Goal: Information Seeking & Learning: Learn about a topic

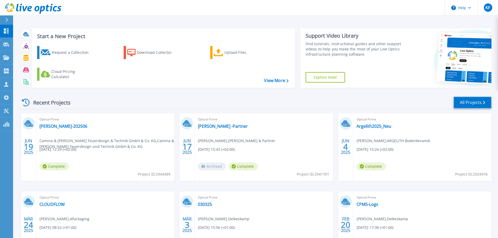
click at [469, 102] on link "All Projects" at bounding box center [472, 103] width 38 height 12
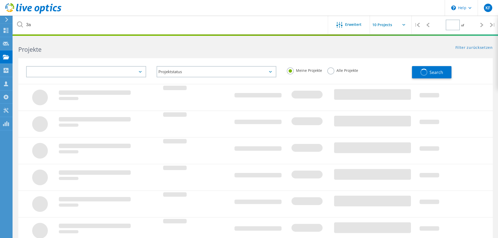
type input "1"
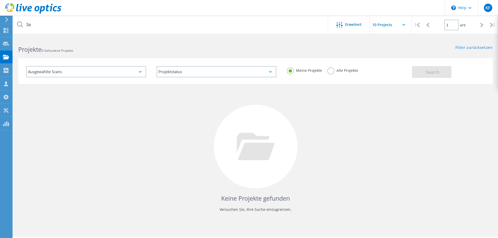
click at [330, 72] on label "Alle Projekte" at bounding box center [342, 69] width 31 height 5
click at [0, 0] on input "Alle Projekte" at bounding box center [0, 0] width 0 height 0
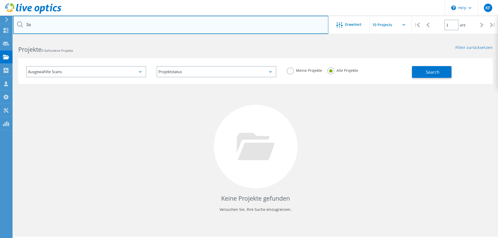
drag, startPoint x: 65, startPoint y: 29, endPoint x: 22, endPoint y: 26, distance: 42.7
click at [22, 26] on div "3a" at bounding box center [170, 25] width 315 height 18
type input "batten"
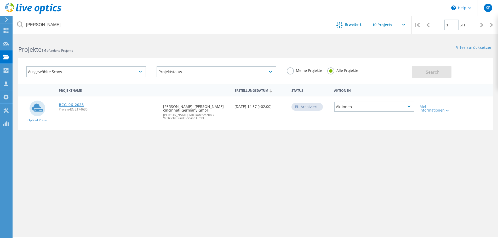
click at [71, 105] on link "BCG_06_2023" at bounding box center [71, 105] width 25 height 4
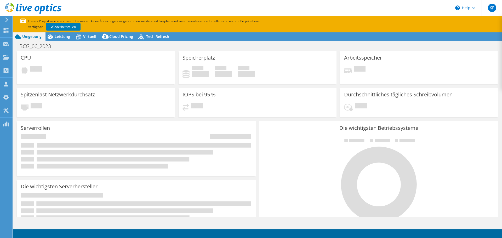
select select "EUFrankfurt"
select select "USD"
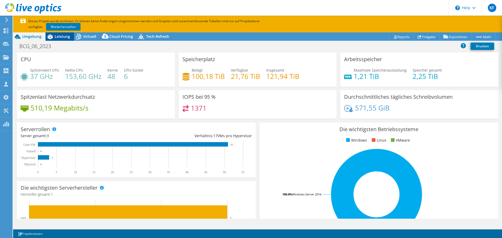
click at [66, 37] on span "Leistung" at bounding box center [62, 36] width 15 height 5
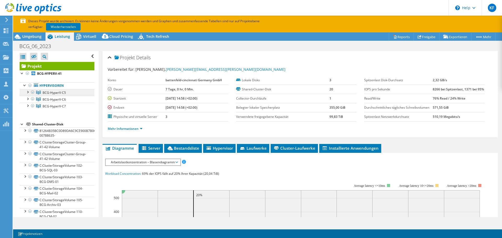
click at [50, 92] on span "BCG-HyperV-C5" at bounding box center [54, 92] width 23 height 4
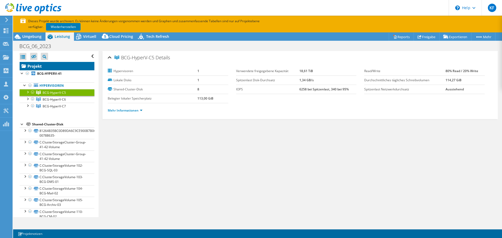
click at [38, 64] on link "Projekt" at bounding box center [57, 66] width 75 height 8
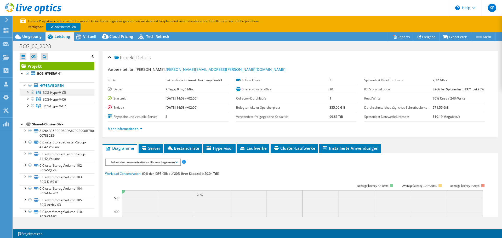
click at [55, 94] on span "BCG-HyperV-C5" at bounding box center [54, 92] width 23 height 4
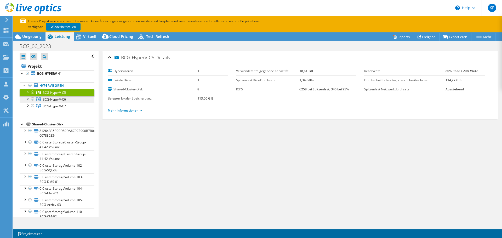
click at [56, 99] on span "BCG-HyperV-C6" at bounding box center [54, 99] width 23 height 4
click at [57, 107] on span "BCG-HyperV-C7" at bounding box center [54, 106] width 23 height 4
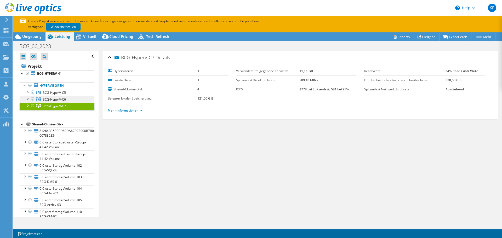
click at [56, 99] on span "BCG-HyperV-C6" at bounding box center [54, 99] width 23 height 4
click at [28, 98] on div at bounding box center [27, 98] width 5 height 5
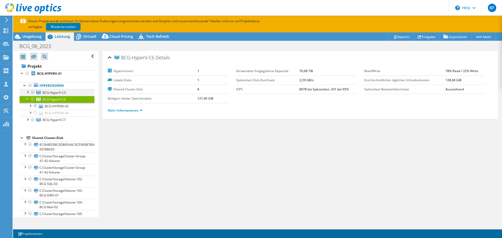
click at [29, 91] on div at bounding box center [27, 91] width 5 height 5
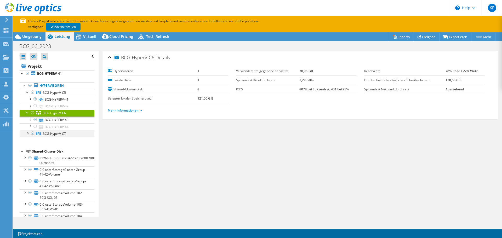
click at [26, 135] on div at bounding box center [27, 132] width 5 height 5
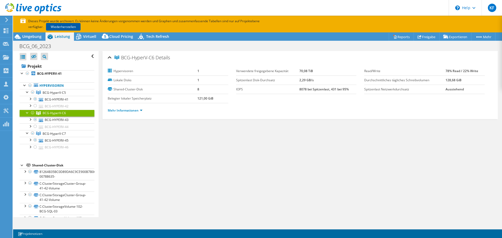
click at [67, 27] on link "Wiederherstellen" at bounding box center [63, 27] width 34 height 8
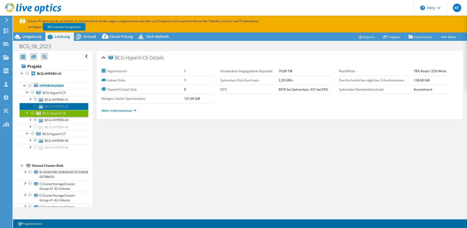
click at [58, 105] on link "BCG-HYPERV-42" at bounding box center [54, 106] width 69 height 7
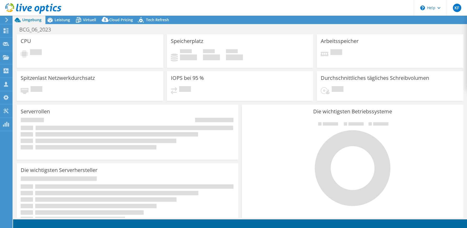
select select "EUFrankfurt"
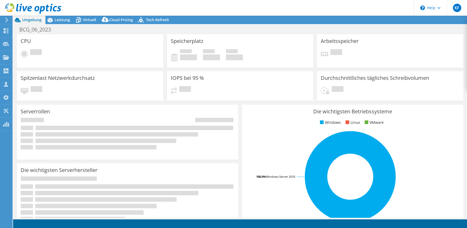
select select "EUFrankfurt"
select select "USD"
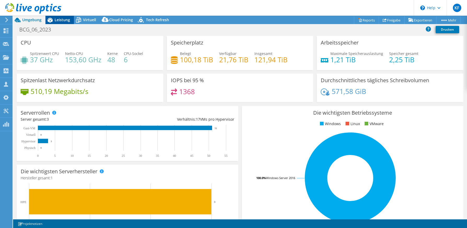
click at [58, 19] on span "Leistung" at bounding box center [62, 19] width 15 height 5
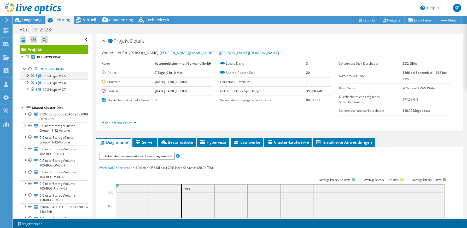
click at [28, 75] on div at bounding box center [27, 74] width 5 height 5
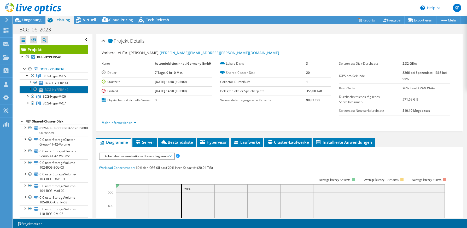
click at [68, 87] on link "BCG-HYPERV-42" at bounding box center [54, 89] width 69 height 7
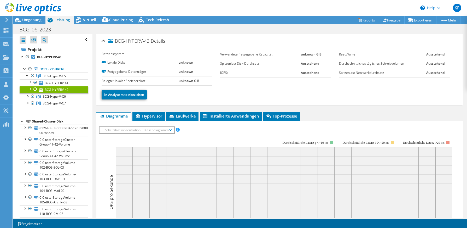
click at [35, 88] on div at bounding box center [35, 89] width 5 height 6
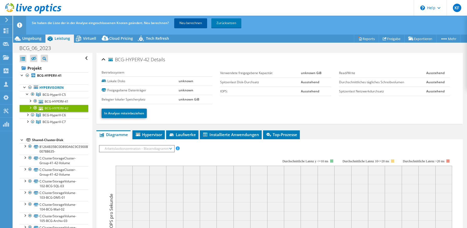
click at [187, 22] on link "Neu berechnen" at bounding box center [190, 22] width 33 height 9
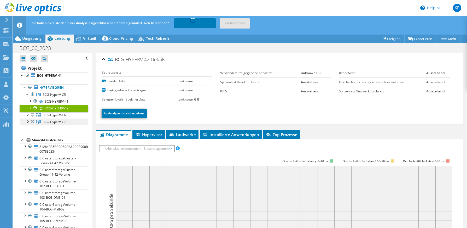
click at [59, 121] on span "BCG-HyperV-C7" at bounding box center [54, 121] width 23 height 4
click at [27, 120] on div at bounding box center [27, 120] width 5 height 5
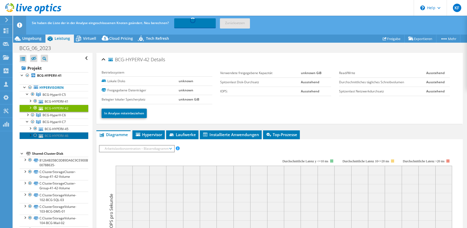
click at [44, 135] on link "BCG-HYPERV-46" at bounding box center [54, 135] width 69 height 7
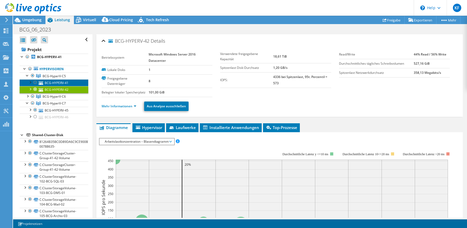
click at [65, 83] on link "BCG-HYPERV-41" at bounding box center [54, 82] width 69 height 7
click at [63, 89] on link "BCG-HYPERV-42" at bounding box center [54, 89] width 69 height 7
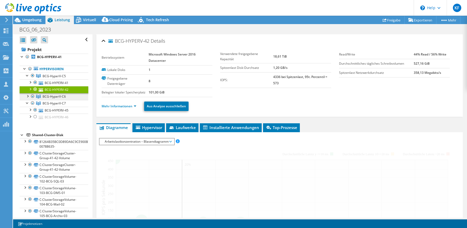
click at [62, 98] on span "BCG-HyperV-C6" at bounding box center [54, 96] width 23 height 4
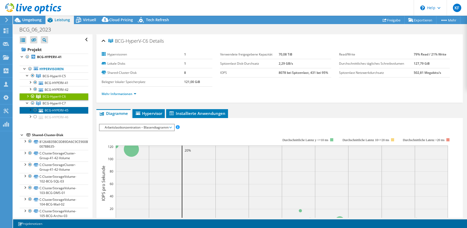
click at [47, 112] on link "BCG-HYPERV-45" at bounding box center [54, 110] width 69 height 7
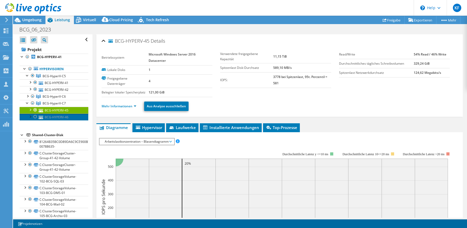
click at [49, 120] on link "BCG-HYPERV-46" at bounding box center [54, 116] width 69 height 7
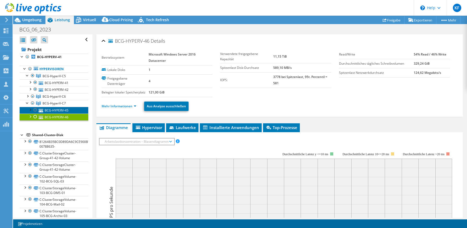
click at [53, 108] on link "BCG-HYPERV-45" at bounding box center [54, 110] width 69 height 7
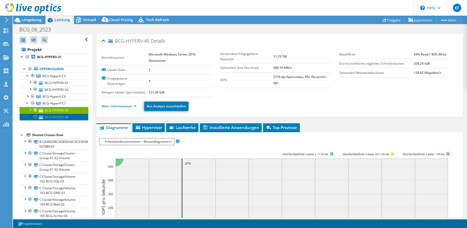
click at [53, 115] on link "BCG-HYPERV-46" at bounding box center [54, 116] width 69 height 7
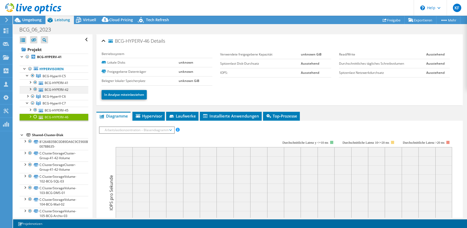
click at [30, 89] on div at bounding box center [29, 88] width 5 height 5
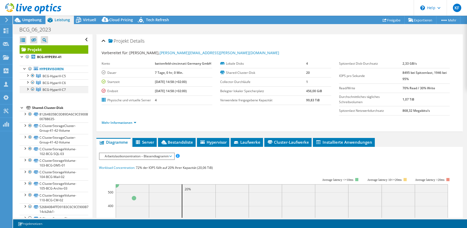
click at [27, 89] on div at bounding box center [27, 88] width 5 height 5
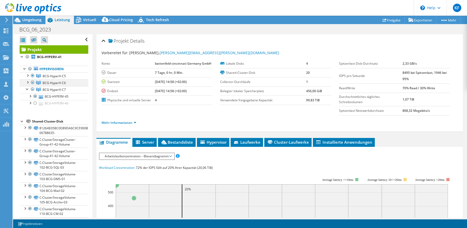
click at [27, 81] on div at bounding box center [27, 81] width 5 height 5
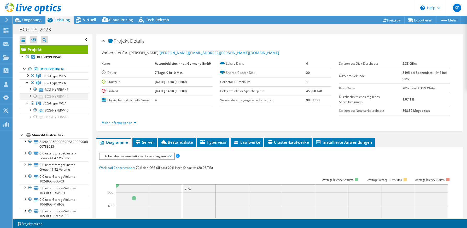
click at [36, 97] on div at bounding box center [35, 96] width 5 height 6
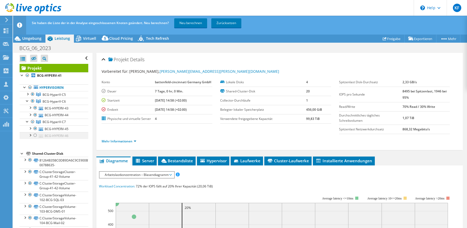
click at [36, 135] on div at bounding box center [35, 135] width 5 height 6
click at [190, 23] on link "Neu berechnen" at bounding box center [190, 22] width 33 height 9
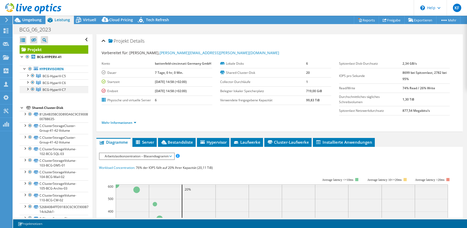
click at [28, 88] on div at bounding box center [27, 88] width 5 height 5
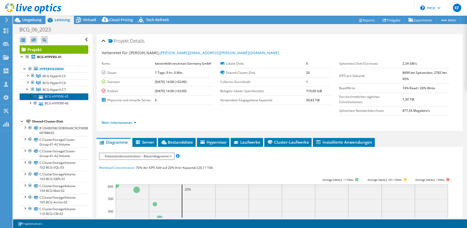
click at [51, 98] on link "BCG-HYPERV-45" at bounding box center [54, 96] width 69 height 7
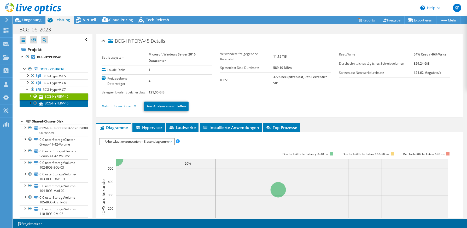
click at [60, 104] on link "BCG-HYPERV-46" at bounding box center [54, 103] width 69 height 7
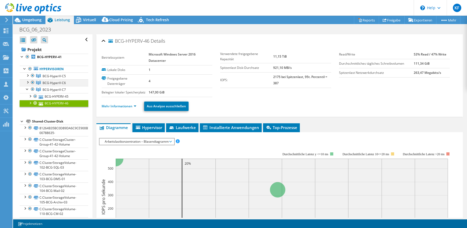
click at [29, 83] on div at bounding box center [27, 81] width 5 height 5
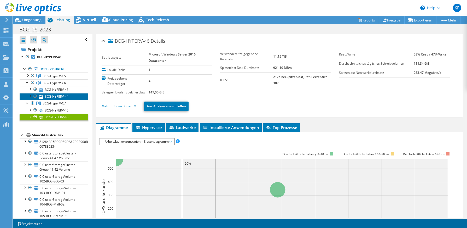
click at [52, 97] on link "BCG-HYPERV-44" at bounding box center [54, 96] width 69 height 7
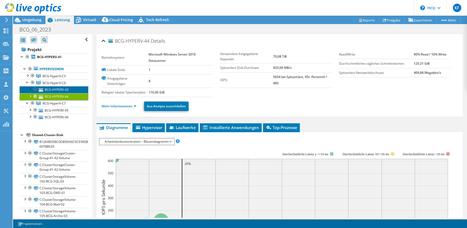
click at [53, 89] on link "BCG-HYPERV-43" at bounding box center [54, 89] width 69 height 7
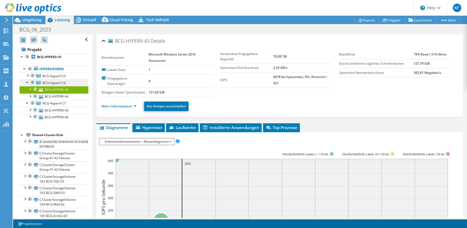
click at [53, 83] on span "BCG-HyperV-C6" at bounding box center [54, 82] width 23 height 4
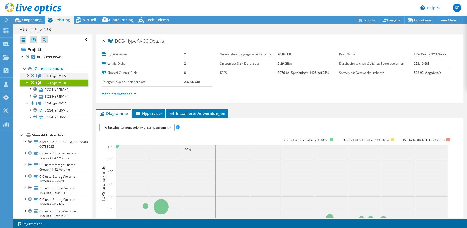
click at [26, 74] on div at bounding box center [27, 74] width 5 height 5
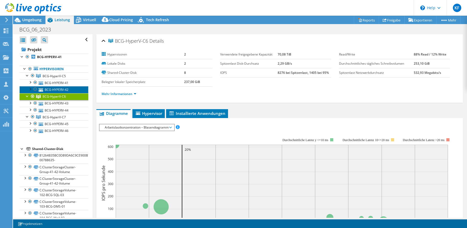
click at [55, 88] on link "BCG-HYPERV-42" at bounding box center [54, 89] width 69 height 7
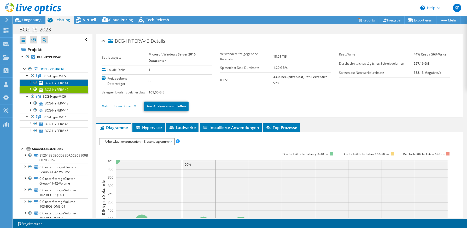
click at [54, 82] on link "BCG-HYPERV-41" at bounding box center [54, 82] width 69 height 7
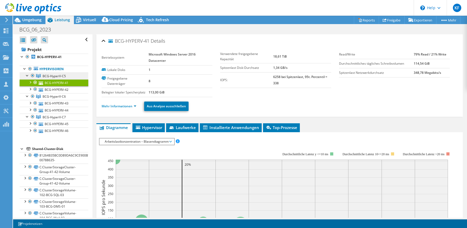
click at [53, 75] on span "BCG-HyperV-C5" at bounding box center [54, 76] width 23 height 4
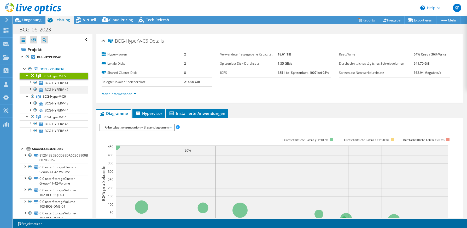
click at [34, 89] on div at bounding box center [35, 89] width 5 height 6
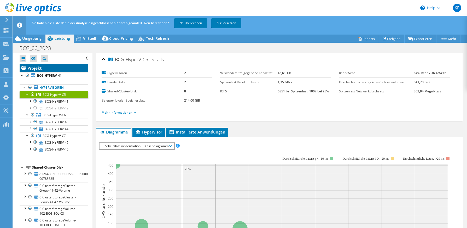
click at [32, 69] on link "Projekt" at bounding box center [54, 68] width 69 height 8
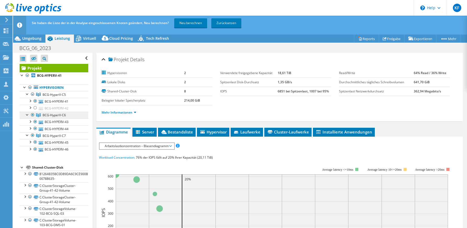
click at [47, 116] on span "BCG-HyperV-C6" at bounding box center [54, 115] width 23 height 4
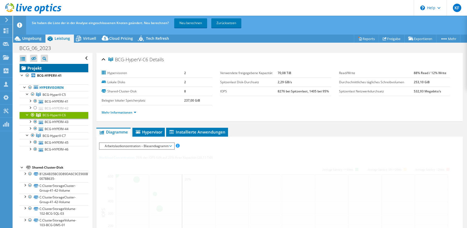
click at [31, 69] on link "Projekt" at bounding box center [54, 68] width 69 height 8
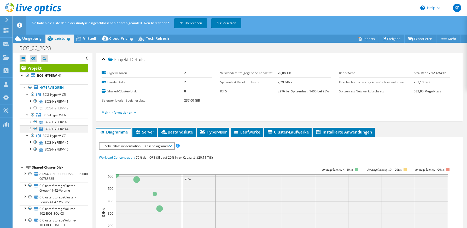
click at [31, 128] on div at bounding box center [29, 127] width 5 height 5
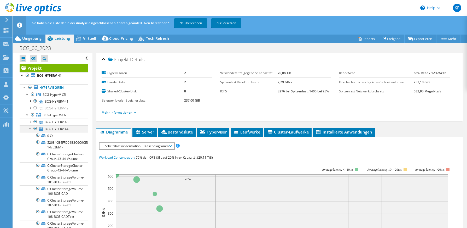
click at [31, 128] on div at bounding box center [29, 127] width 5 height 5
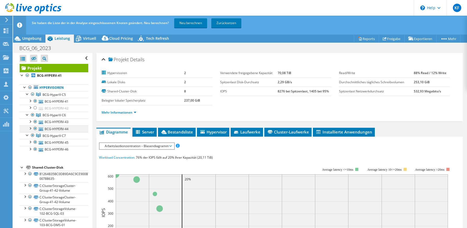
click at [35, 127] on div at bounding box center [35, 128] width 5 height 6
click at [36, 149] on div at bounding box center [35, 149] width 5 height 6
click at [190, 25] on link "Neu berechnen" at bounding box center [190, 22] width 33 height 9
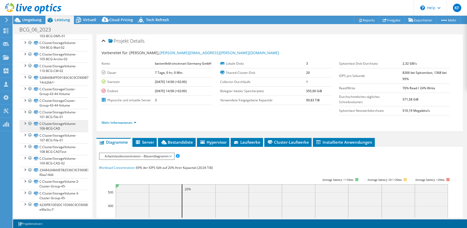
scroll to position [130, 0]
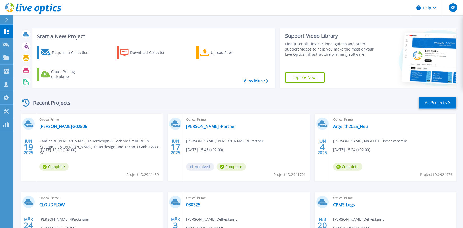
click at [430, 101] on link "All Projects" at bounding box center [438, 103] width 38 height 12
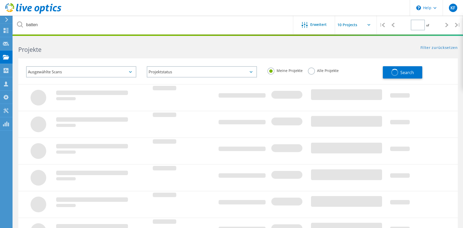
type input "1"
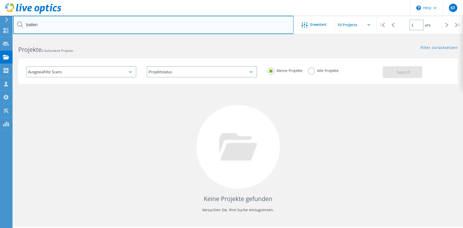
drag, startPoint x: 48, startPoint y: 26, endPoint x: 18, endPoint y: 26, distance: 30.8
click at [18, 26] on div "batten" at bounding box center [153, 25] width 280 height 18
type input "3a"
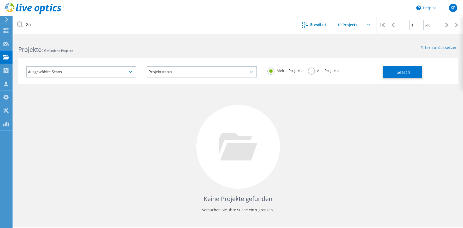
click at [318, 72] on label "Alle Projekte" at bounding box center [323, 69] width 31 height 5
click at [0, 0] on input "Alle Projekte" at bounding box center [0, 0] width 0 height 0
click at [383, 74] on button "Search" at bounding box center [402, 72] width 39 height 12
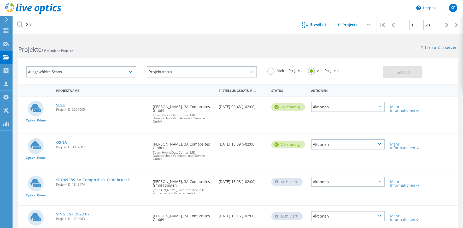
click at [61, 106] on link "SING" at bounding box center [60, 105] width 9 height 4
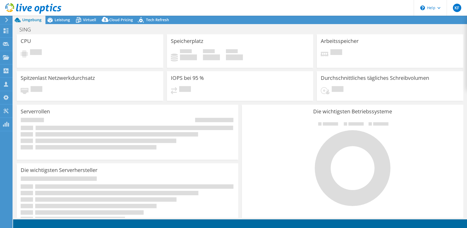
select select "EUFrankfurt"
select select "EUR"
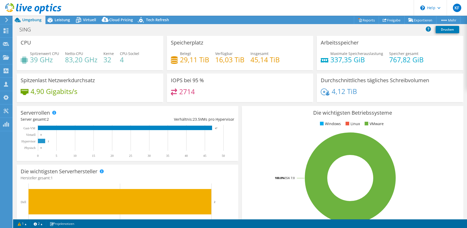
click at [42, 140] on rect at bounding box center [41, 140] width 7 height 4
click at [59, 20] on span "Leistung" at bounding box center [62, 19] width 15 height 5
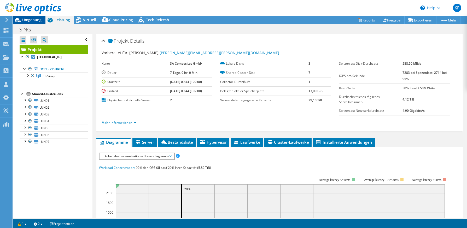
click at [35, 19] on span "Umgebung" at bounding box center [31, 19] width 19 height 5
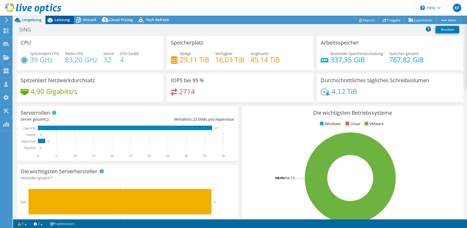
click at [60, 20] on span "Leistung" at bounding box center [62, 19] width 15 height 5
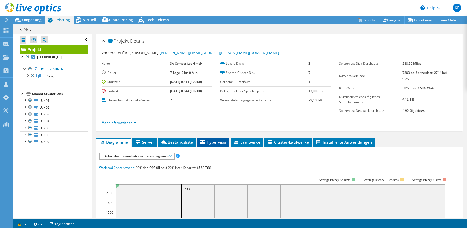
click at [220, 140] on span "Hypervisor" at bounding box center [213, 141] width 27 height 5
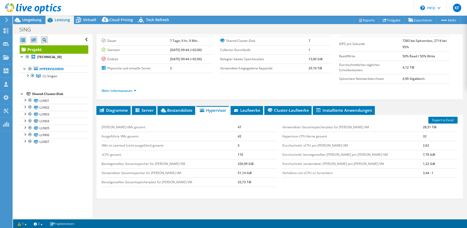
scroll to position [8, 0]
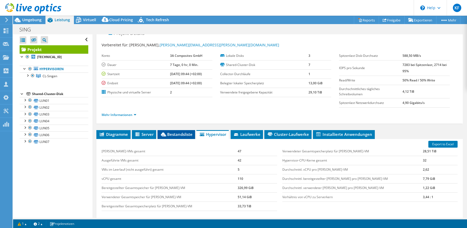
click at [180, 135] on span "Bestandsliste" at bounding box center [176, 133] width 32 height 5
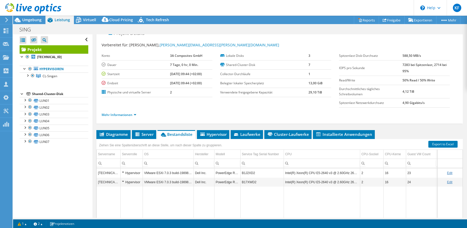
scroll to position [0, 0]
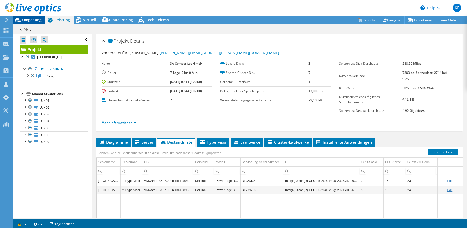
click at [34, 18] on span "Umgebung" at bounding box center [31, 19] width 19 height 5
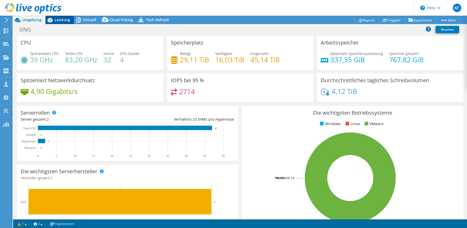
click at [57, 19] on span "Leistung" at bounding box center [62, 19] width 15 height 5
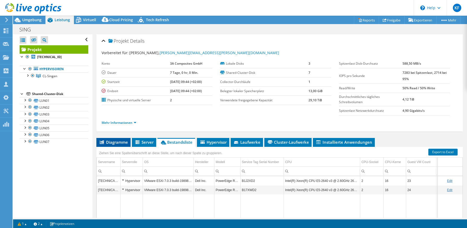
click at [118, 140] on span "Diagramme" at bounding box center [113, 141] width 29 height 5
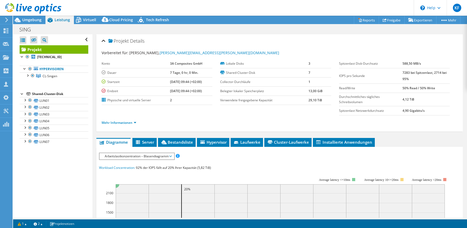
scroll to position [26, 0]
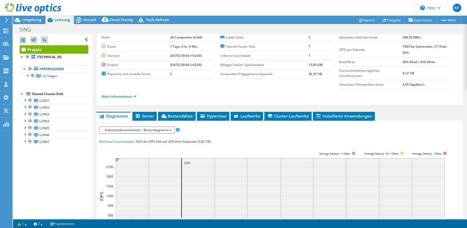
click at [120, 131] on span "Arbeitslastkonzentration – Blasendiagramm" at bounding box center [136, 130] width 69 height 6
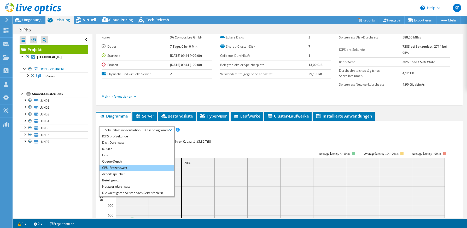
click at [120, 165] on li "CPU-Prozentwert" at bounding box center [137, 167] width 74 height 6
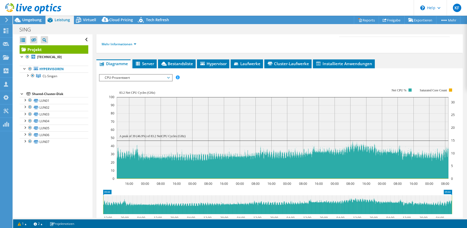
scroll to position [52, 0]
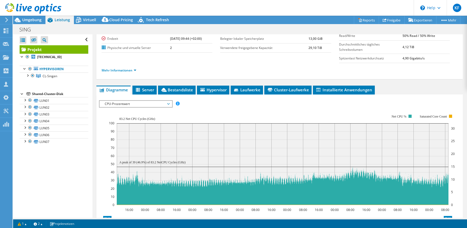
click at [157, 102] on span "CPU-Prozentwert" at bounding box center [135, 104] width 67 height 6
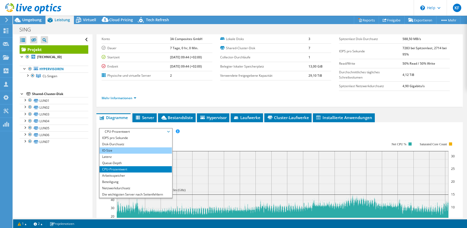
scroll to position [0, 0]
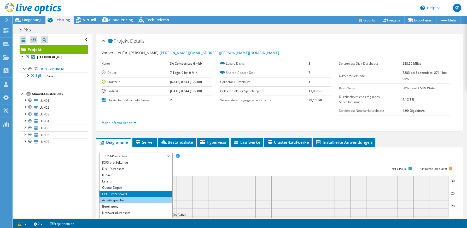
click at [125, 198] on li "Arbeitsspeicher" at bounding box center [136, 200] width 72 height 6
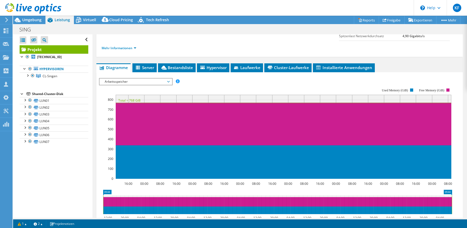
scroll to position [78, 0]
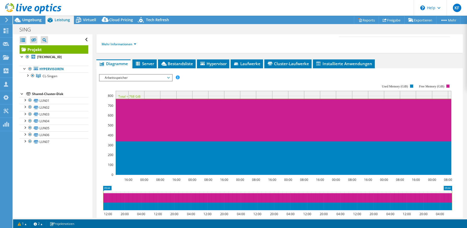
click at [42, 49] on link "Projekt" at bounding box center [54, 49] width 69 height 8
click at [39, 18] on span "Umgebung" at bounding box center [31, 19] width 19 height 5
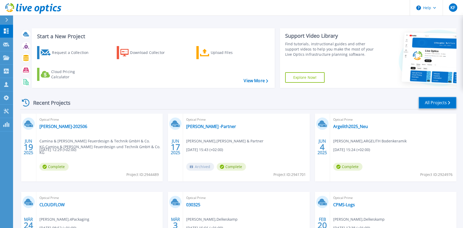
click at [434, 98] on link "All Projects" at bounding box center [438, 103] width 38 height 12
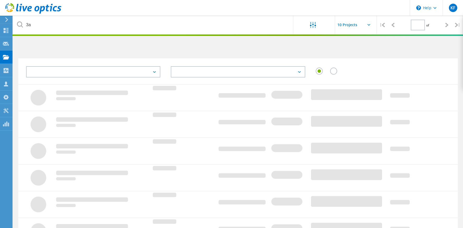
type input "1"
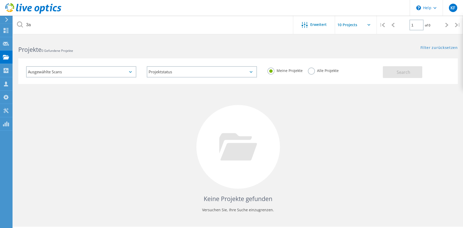
click at [315, 71] on label "Alle Projekte" at bounding box center [323, 69] width 31 height 5
click at [0, 0] on input "Alle Projekte" at bounding box center [0, 0] width 0 height 0
click at [388, 74] on button "Search" at bounding box center [402, 72] width 39 height 12
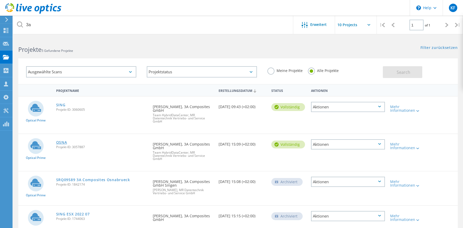
click at [59, 143] on link "OSNA" at bounding box center [61, 142] width 11 height 4
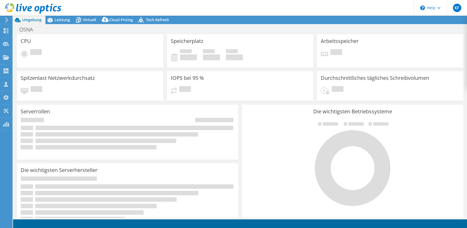
select select "USD"
select select "EUFrankfurt"
select select "EUR"
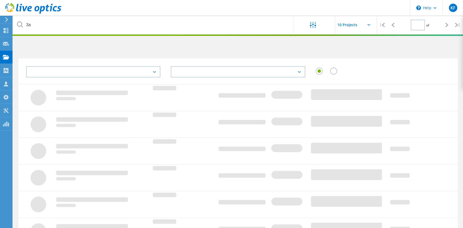
type input "1"
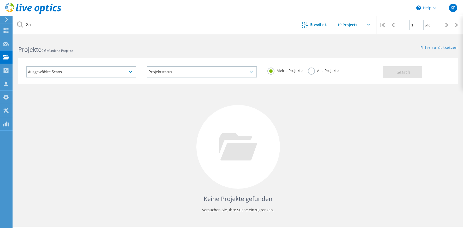
click at [313, 70] on label "Alle Projekte" at bounding box center [323, 69] width 31 height 5
click at [0, 0] on input "Alle Projekte" at bounding box center [0, 0] width 0 height 0
click at [390, 71] on button "Search" at bounding box center [402, 72] width 39 height 12
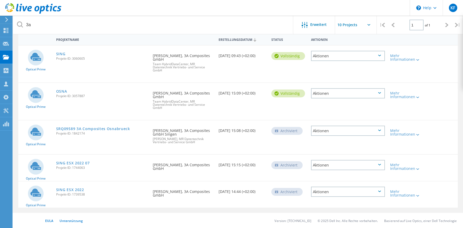
scroll to position [51, 0]
click at [62, 91] on link "OSNA" at bounding box center [61, 91] width 11 height 4
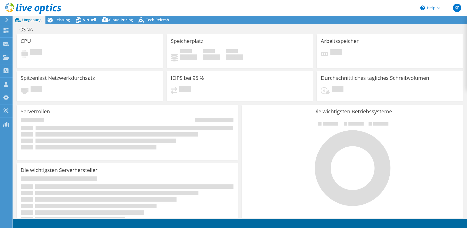
select select "EUFrankfurt"
select select "EUR"
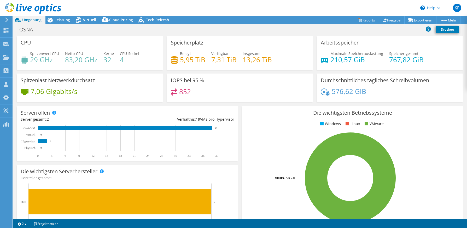
scroll to position [26, 0]
